Goal: Transaction & Acquisition: Purchase product/service

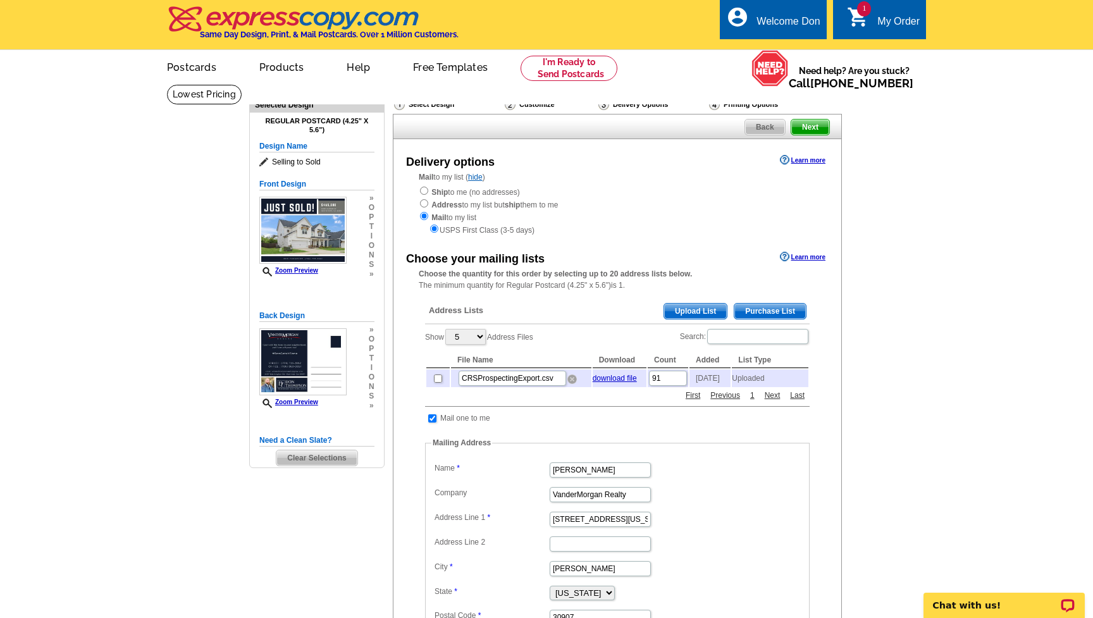
click at [570, 377] on img at bounding box center [571, 378] width 9 height 9
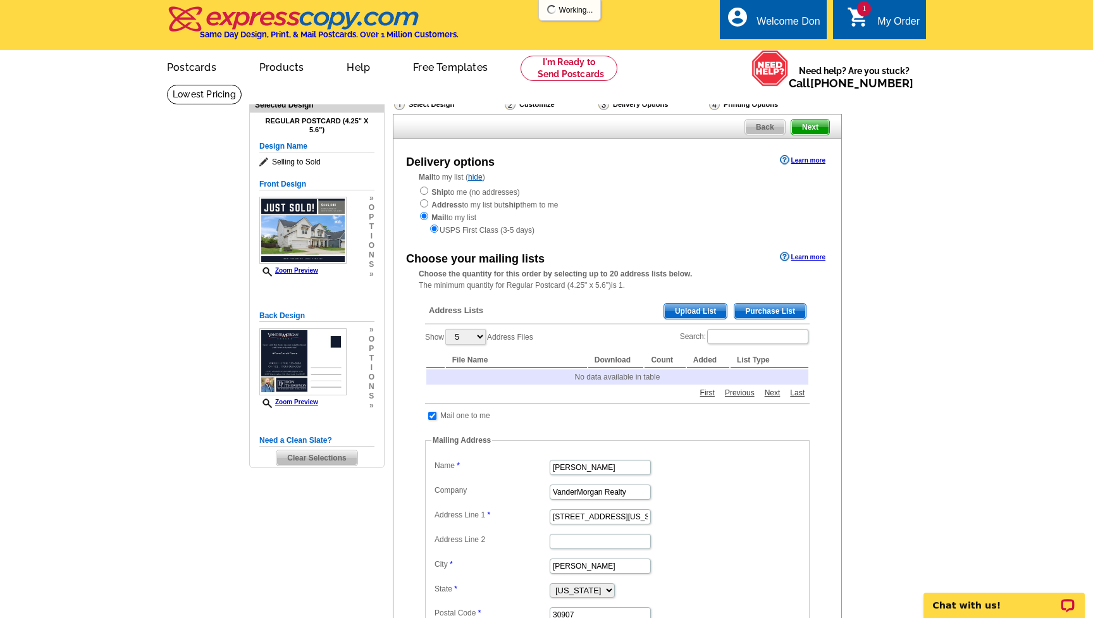
click at [680, 306] on span "Upload List" at bounding box center [695, 311] width 63 height 15
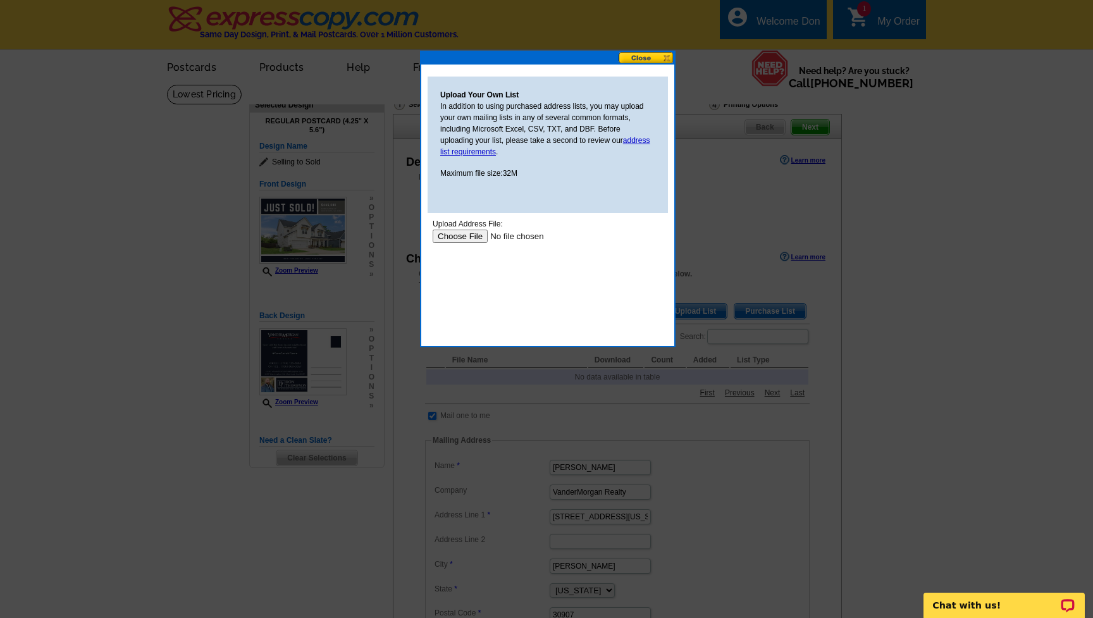
click at [461, 238] on input "file" at bounding box center [513, 236] width 160 height 13
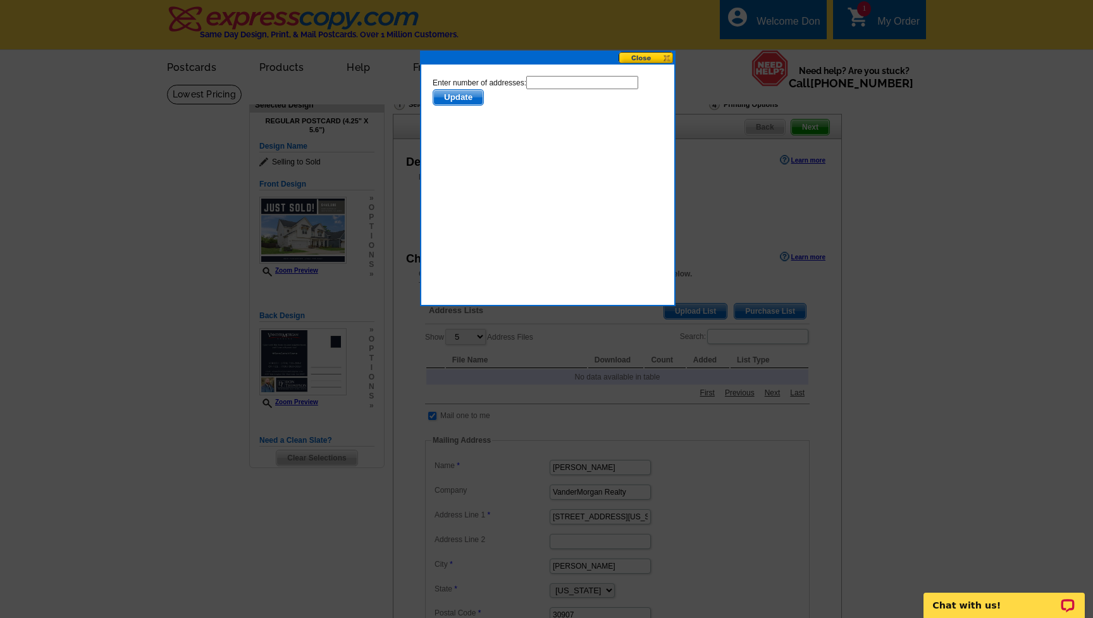
click at [552, 83] on input "text" at bounding box center [582, 82] width 112 height 13
type input "91"
click at [467, 102] on span "Update" at bounding box center [458, 97] width 50 height 15
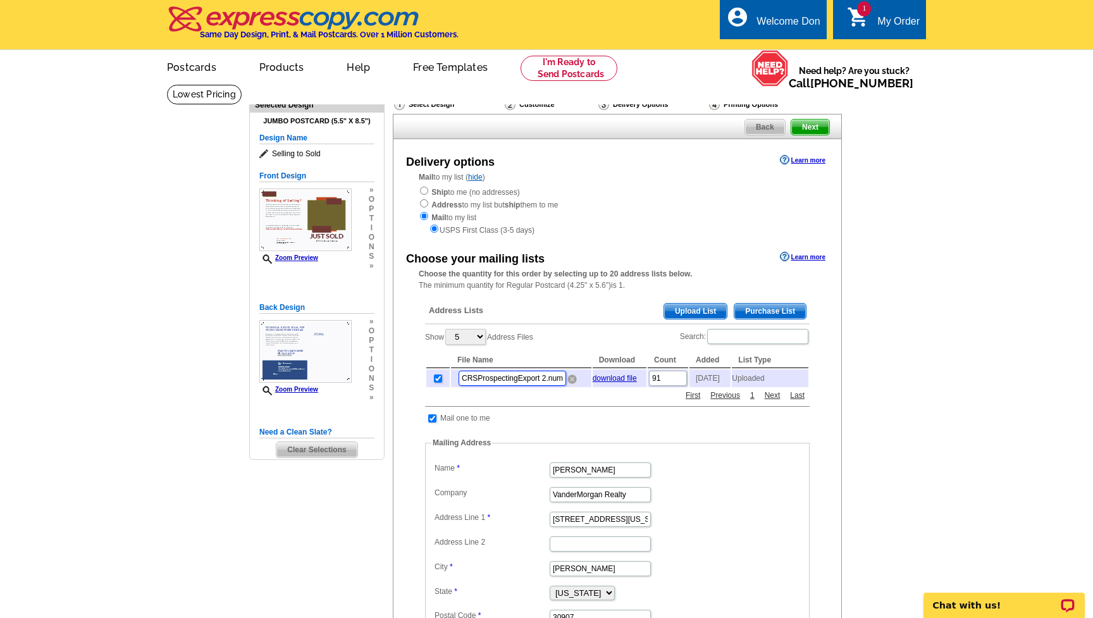
drag, startPoint x: 462, startPoint y: 375, endPoint x: 572, endPoint y: 376, distance: 110.0
type input "Wrights Farm"
click at [561, 398] on div "Address Lists Purchase List Upload List Show 5 10 25 50 100 Address Files Searc…" at bounding box center [617, 496] width 397 height 406
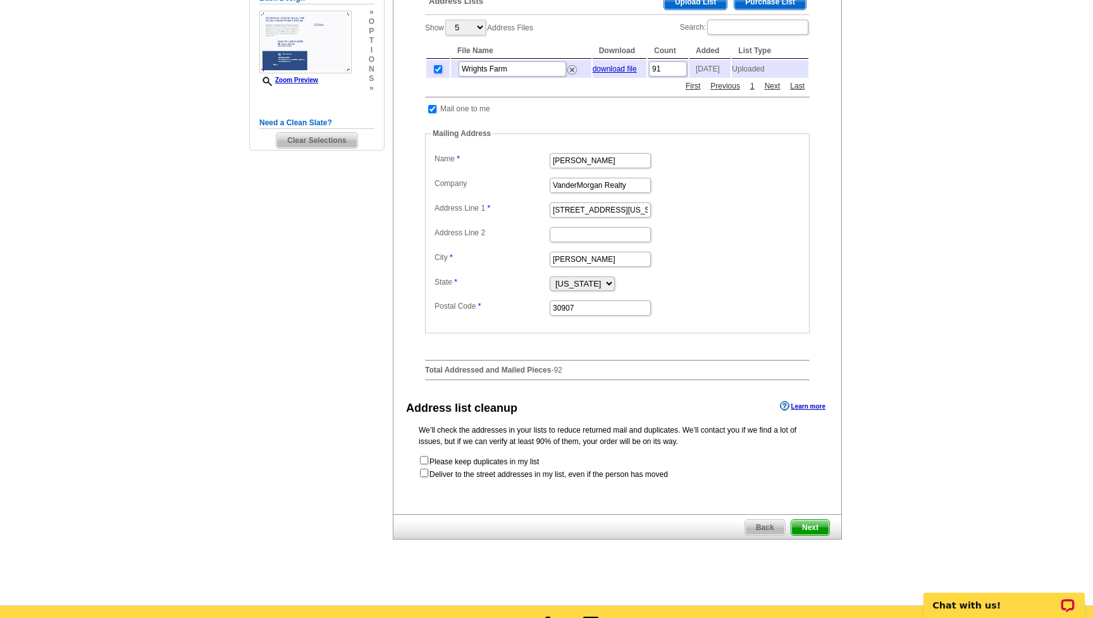
scroll to position [309, 0]
click at [425, 470] on input "checkbox" at bounding box center [424, 473] width 8 height 8
checkbox input "true"
radio input "true"
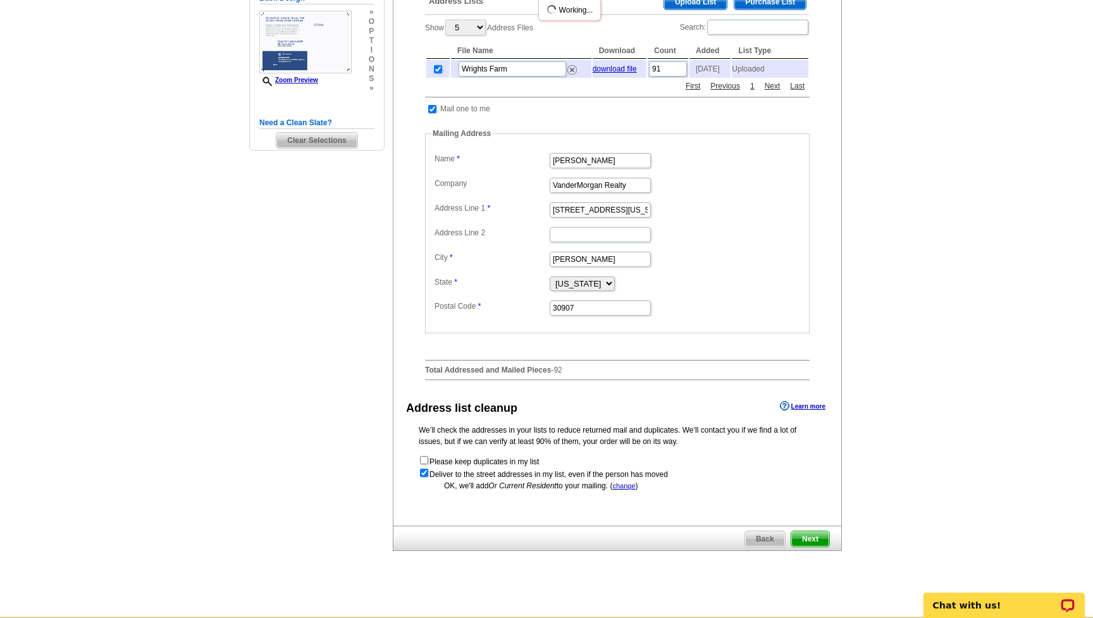
scroll to position [0, 0]
click at [813, 532] on span "Next" at bounding box center [810, 538] width 38 height 15
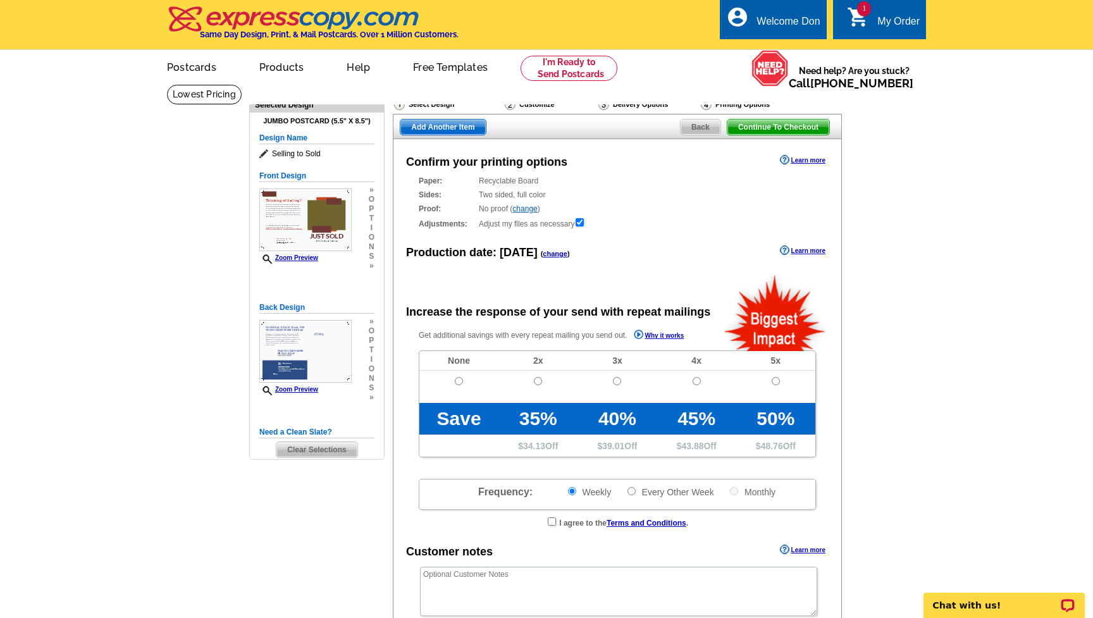
radio input "false"
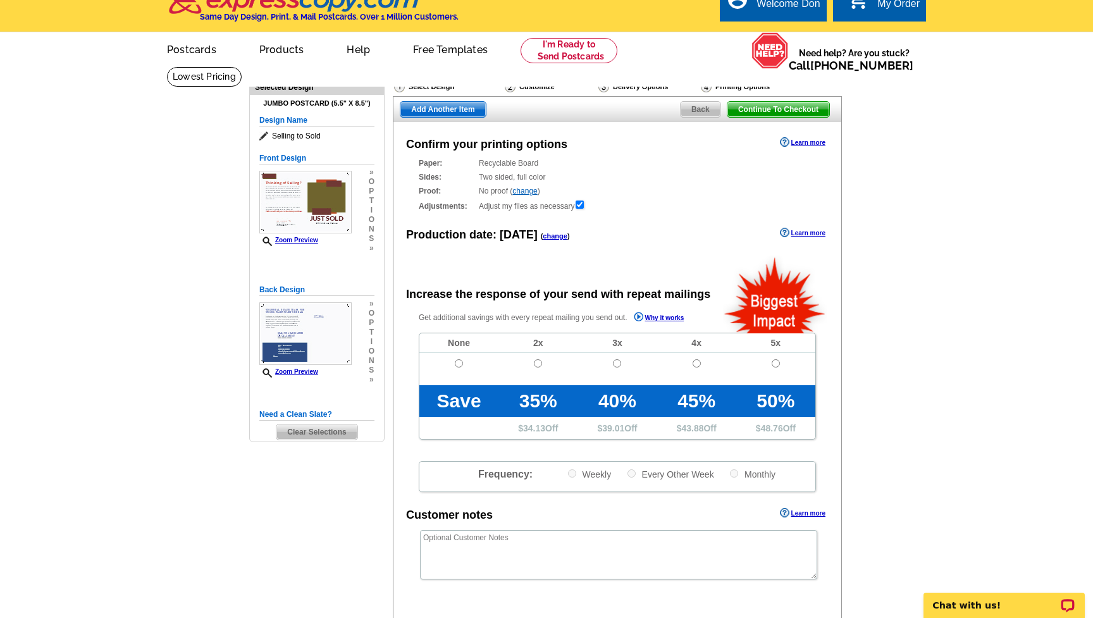
scroll to position [5, 0]
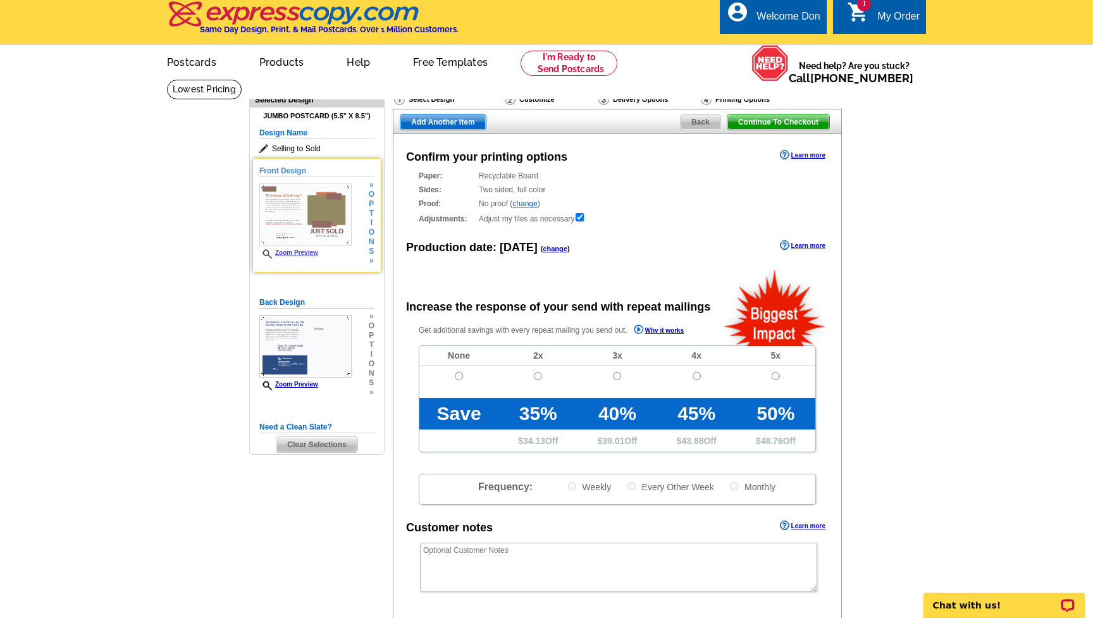
click at [285, 178] on div "Front Design Zoom Preview » o p t i o n s »" at bounding box center [316, 215] width 115 height 101
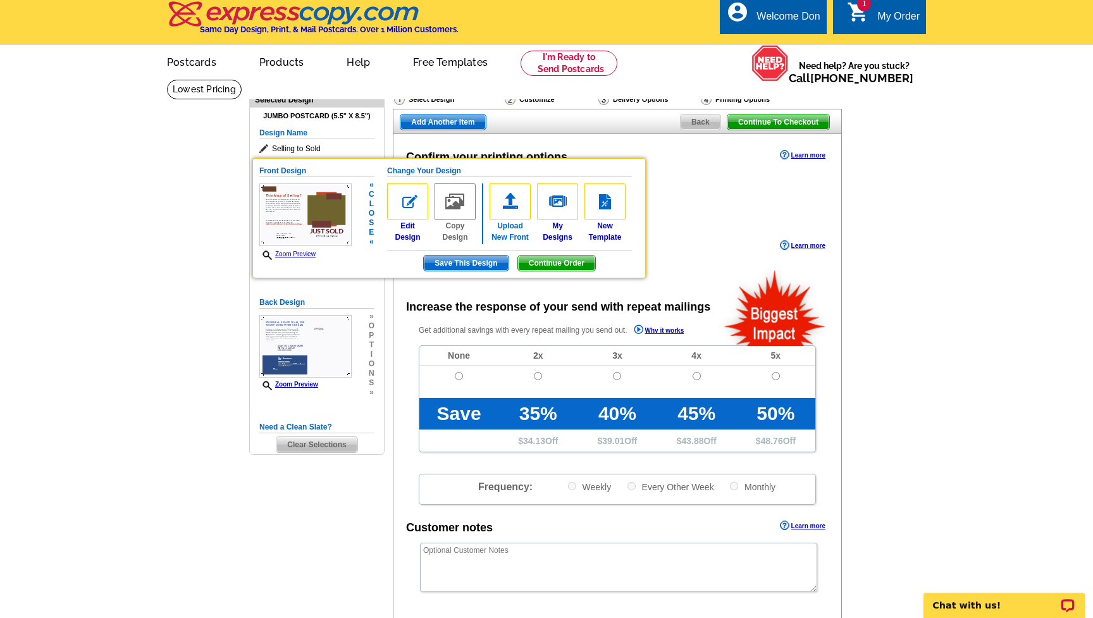
click at [512, 201] on img at bounding box center [509, 201] width 41 height 37
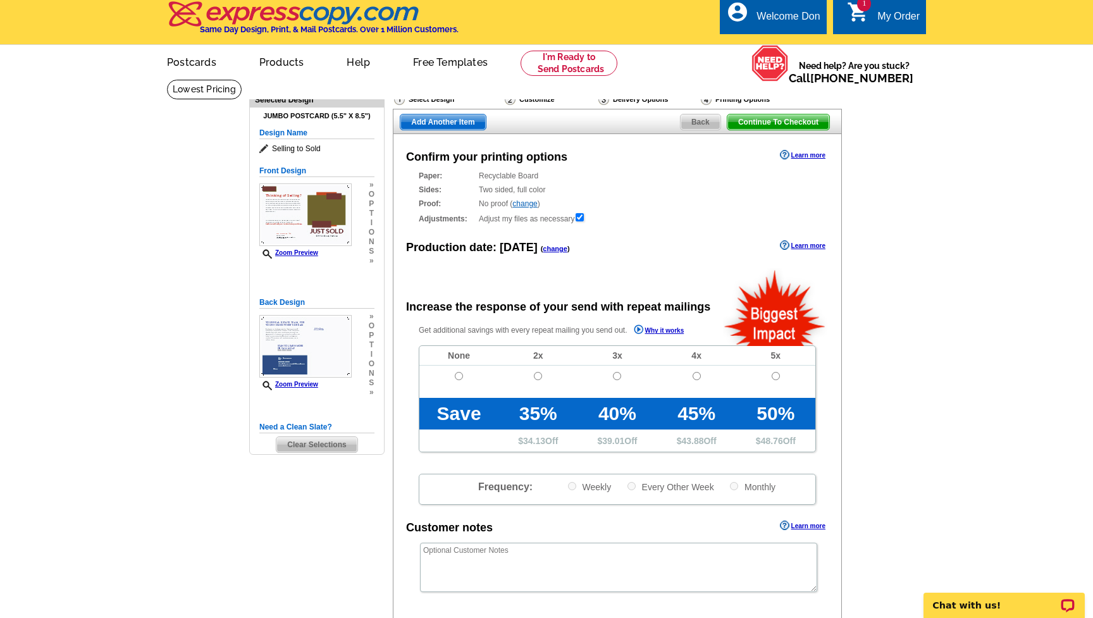
click at [536, 373] on input "radio" at bounding box center [538, 376] width 8 height 8
radio input "true"
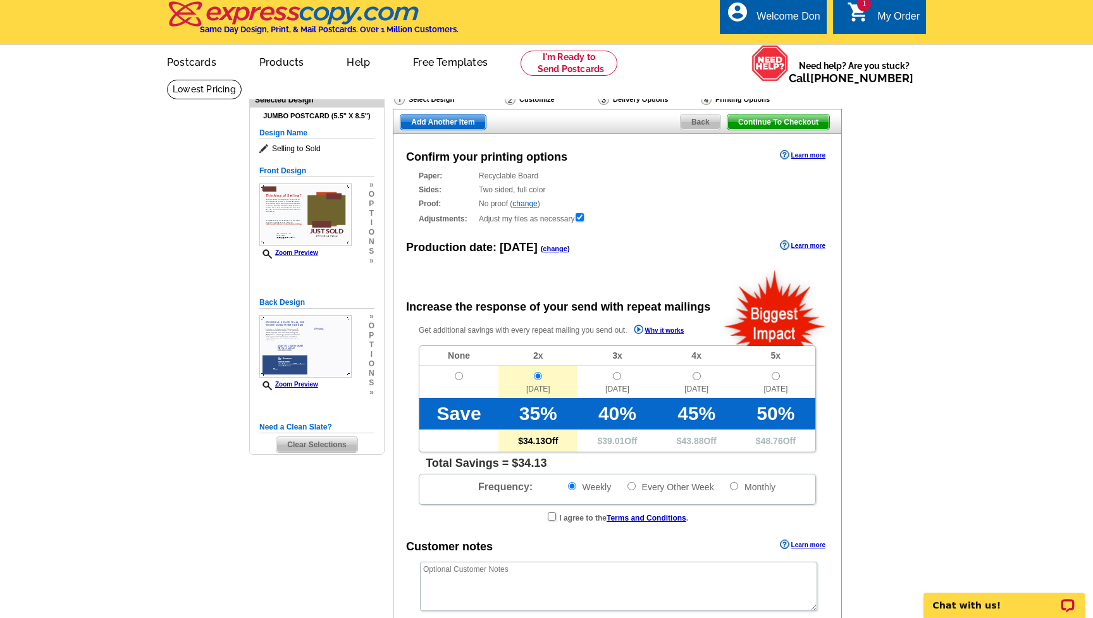
click at [632, 486] on input "Every Other Week" at bounding box center [631, 486] width 8 height 8
radio input "true"
click at [572, 485] on input "Weekly" at bounding box center [572, 486] width 8 height 8
radio input "true"
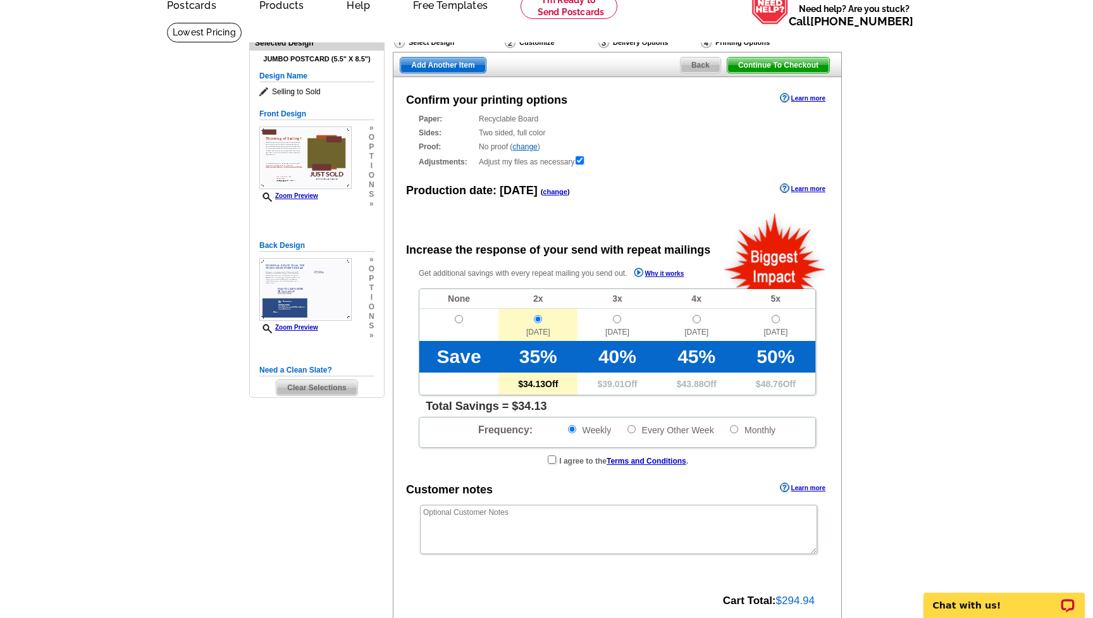
scroll to position [61, 0]
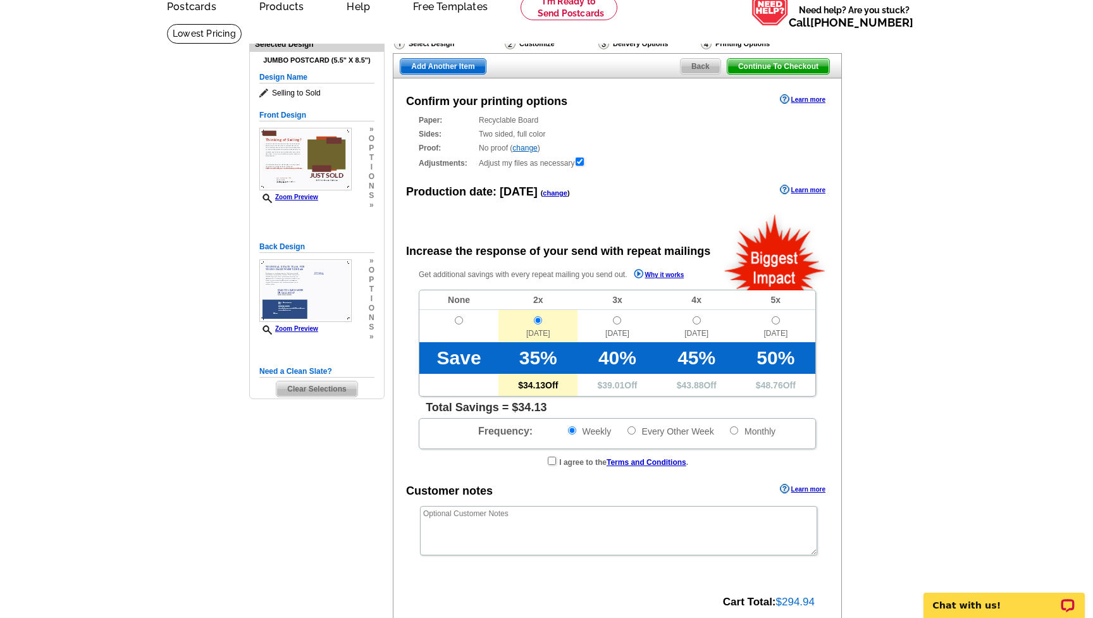
click at [457, 314] on td at bounding box center [458, 326] width 79 height 32
click at [458, 319] on input "radio" at bounding box center [459, 320] width 8 height 8
radio input "true"
radio input "false"
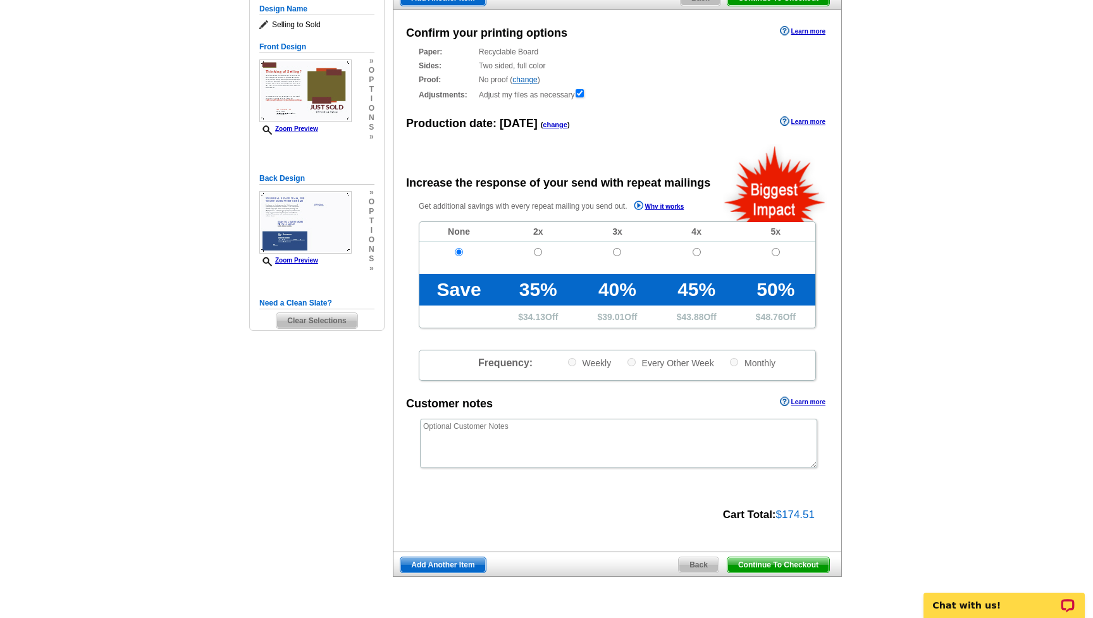
scroll to position [140, 0]
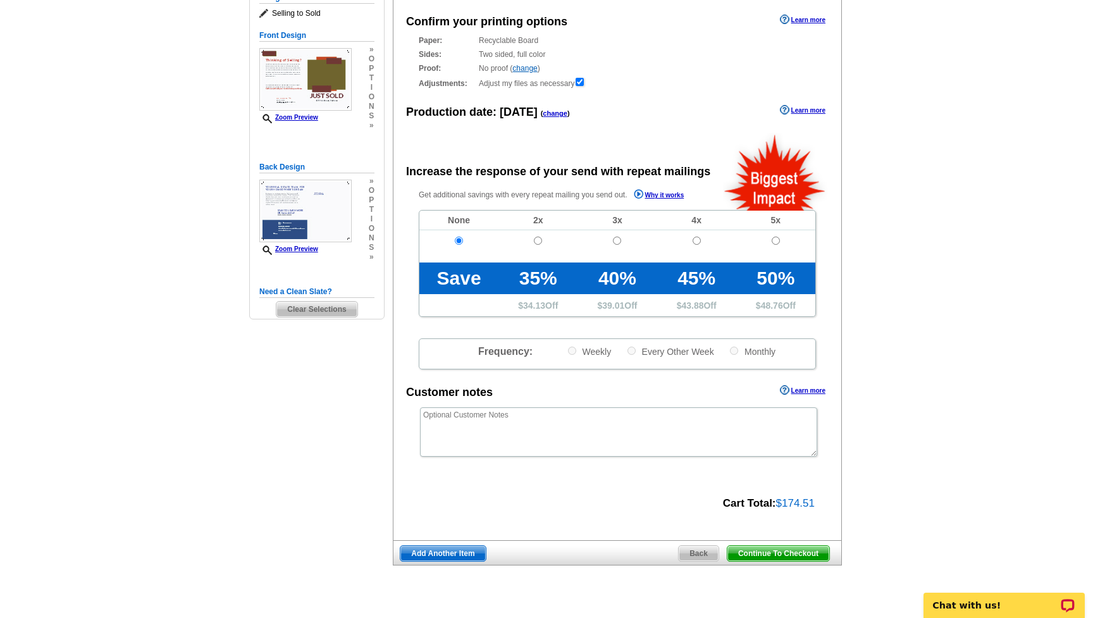
click at [791, 553] on span "Continue To Checkout" at bounding box center [778, 553] width 102 height 15
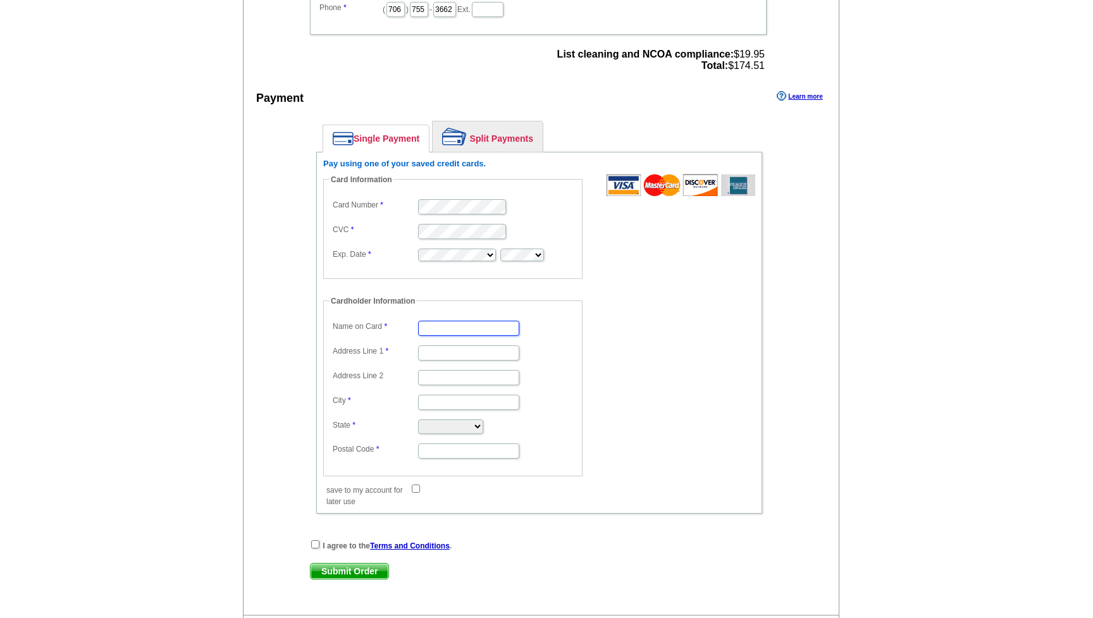
click at [452, 331] on input "Name on Card" at bounding box center [468, 328] width 101 height 15
type input "Donald Thompson"
type input "4414 Goshen Lake Dr S"
type input "Augusta"
select select "GA"
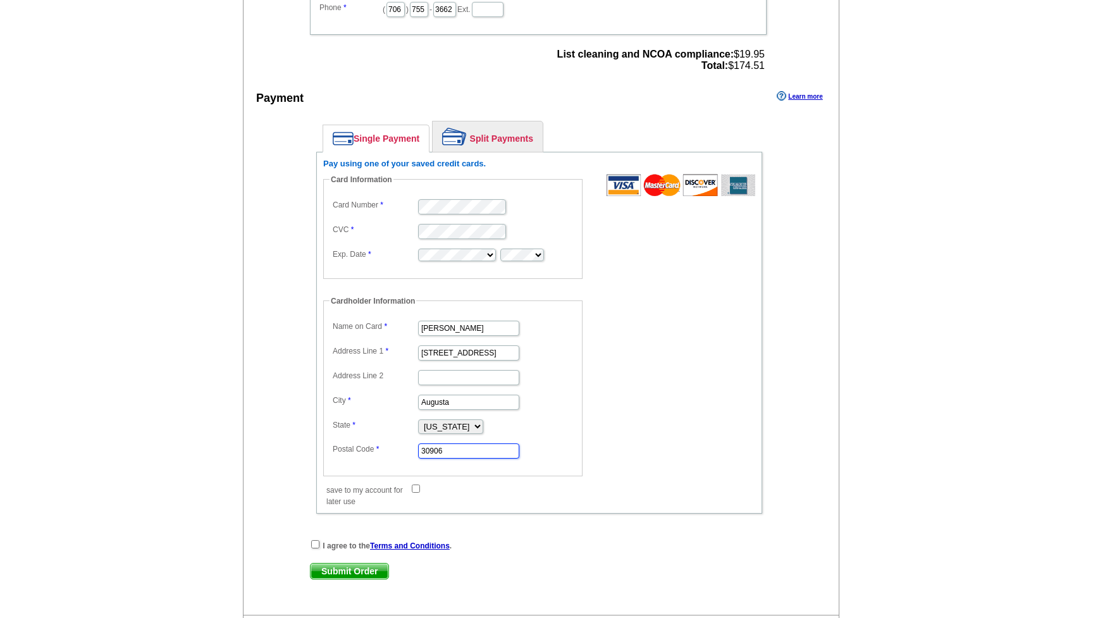
type input "30906"
click at [536, 453] on dd "30906" at bounding box center [452, 450] width 247 height 20
click at [414, 486] on input "save to my account for later use" at bounding box center [416, 488] width 8 height 8
checkbox input "true"
click at [314, 544] on input "checkbox" at bounding box center [315, 544] width 8 height 8
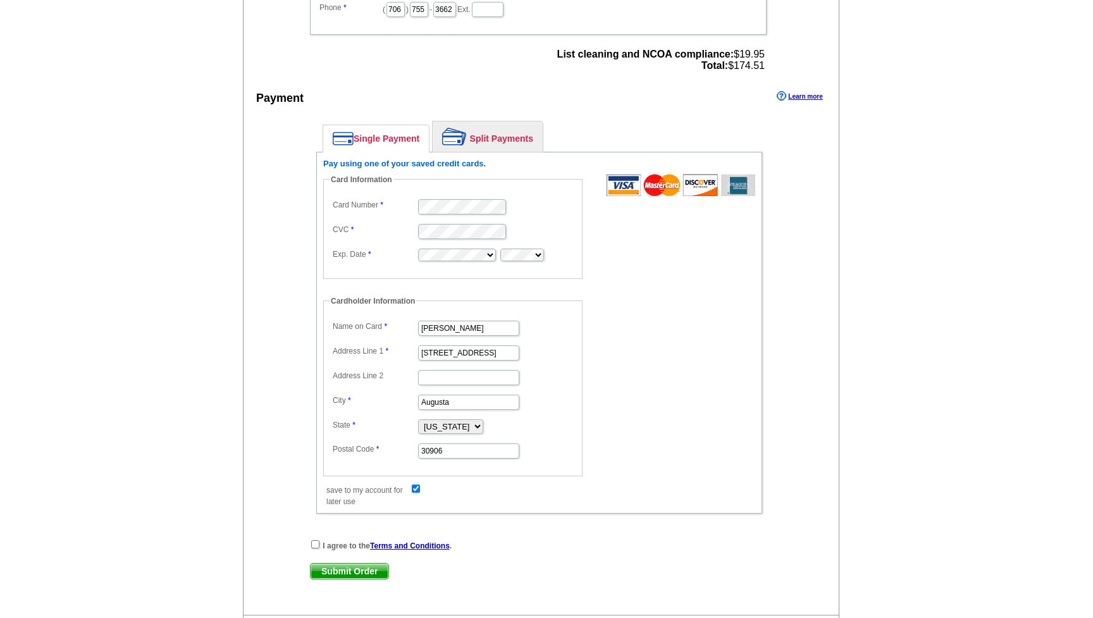
checkbox input "true"
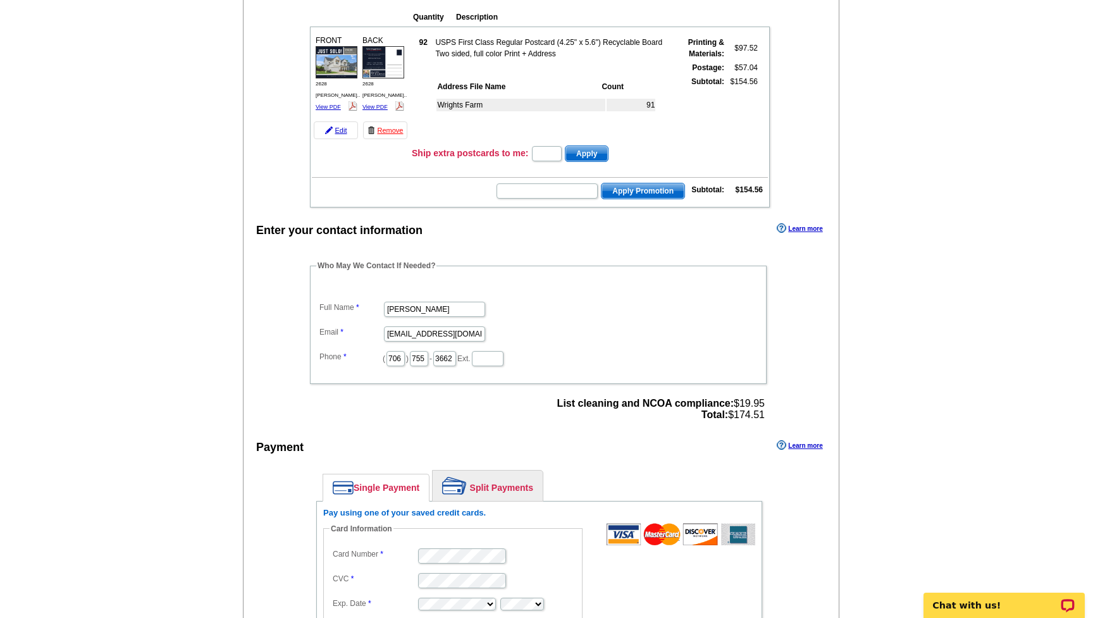
scroll to position [147, 0]
click at [553, 195] on input "text" at bounding box center [546, 192] width 101 height 15
type input "GROW0925"
click at [653, 191] on span "Apply Promotion" at bounding box center [642, 192] width 83 height 15
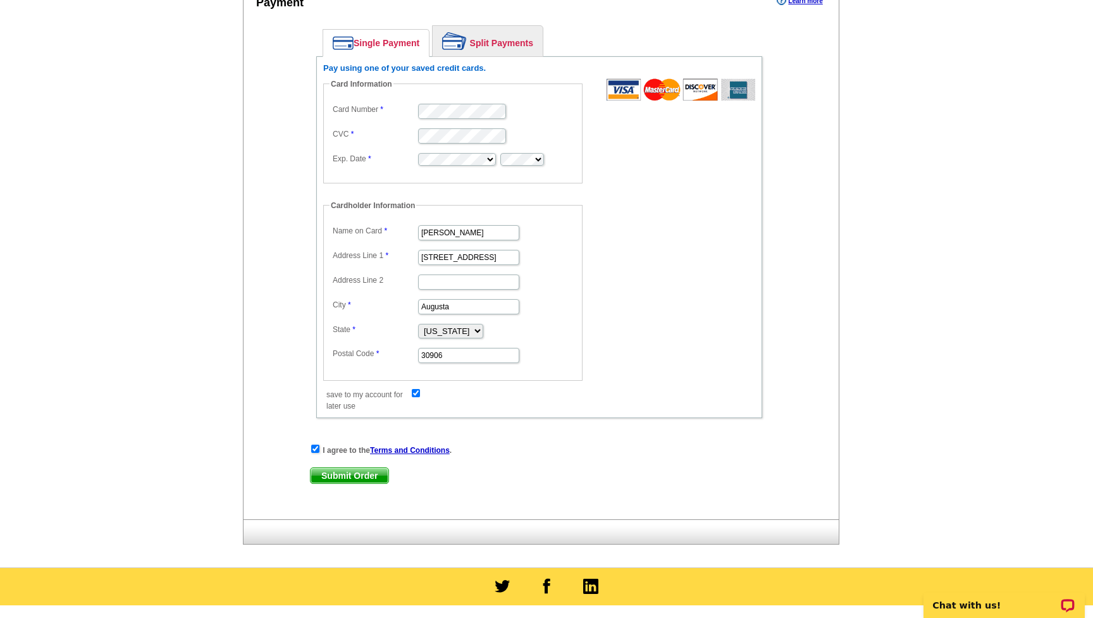
scroll to position [670, 0]
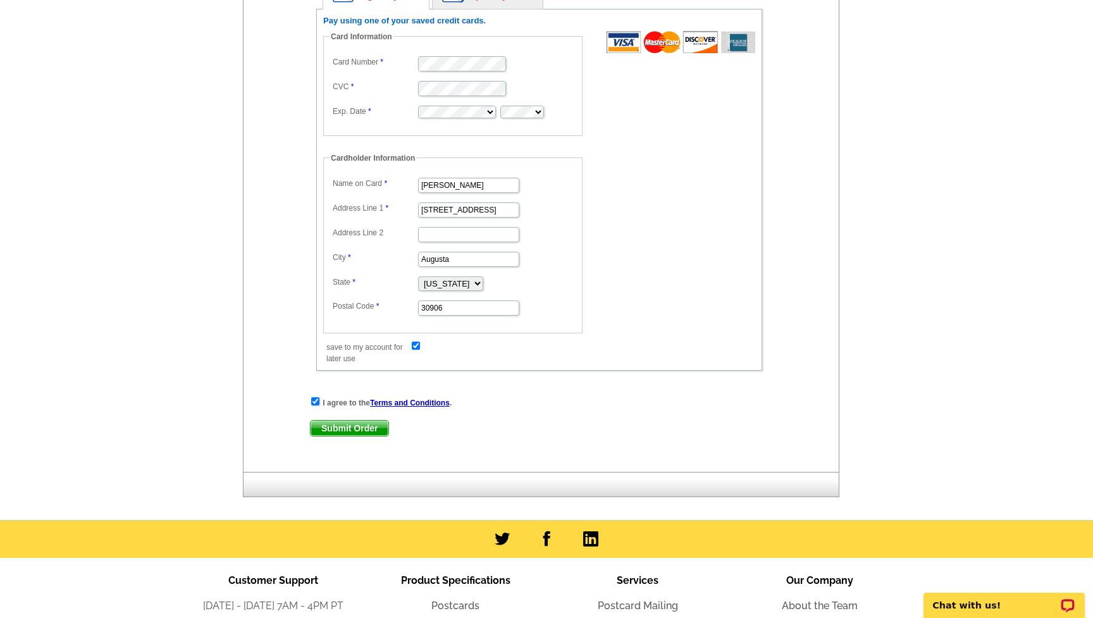
click at [364, 424] on span "Submit Order" at bounding box center [349, 428] width 78 height 15
